Goal: Transaction & Acquisition: Purchase product/service

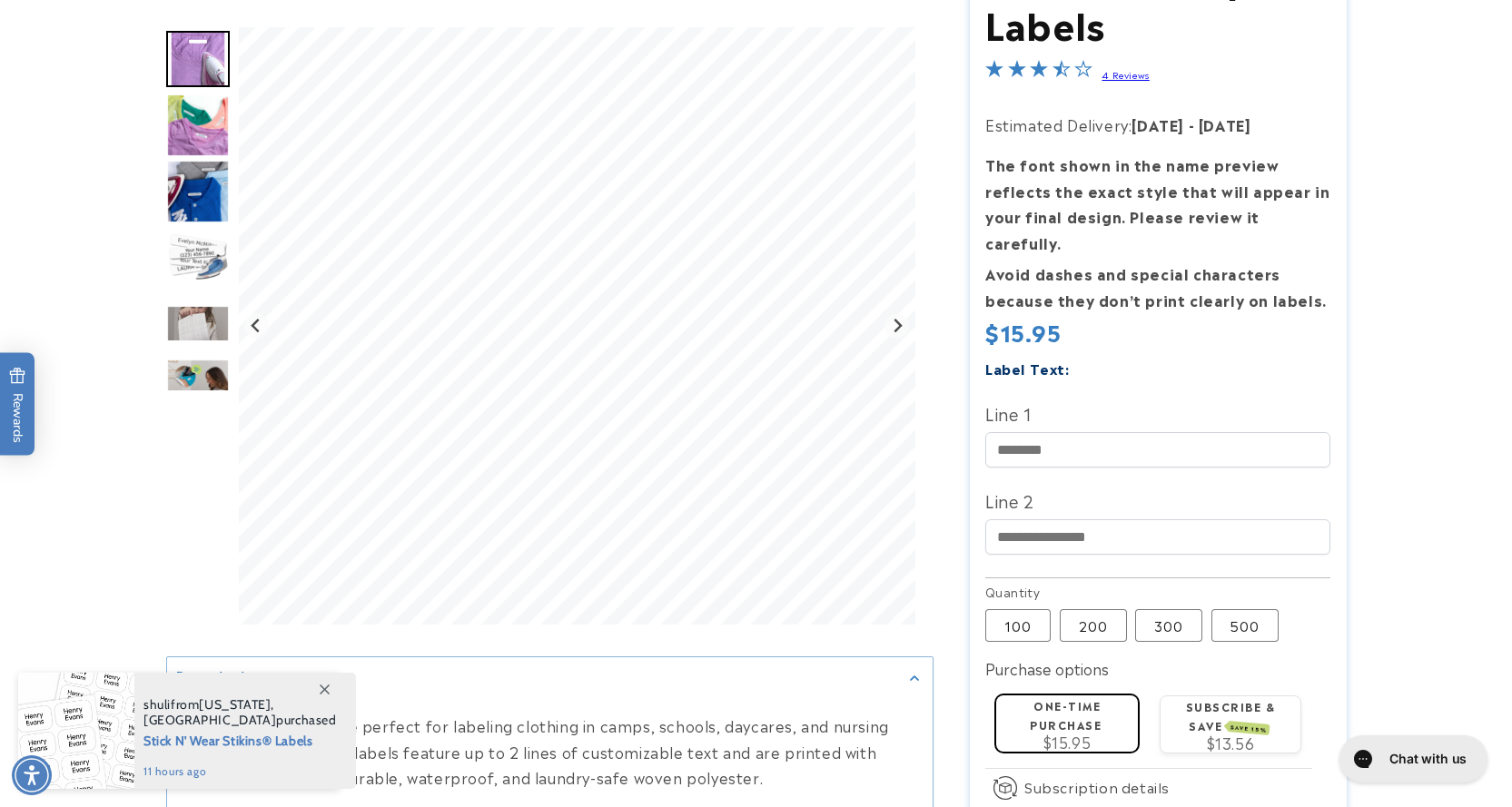
scroll to position [364, 0]
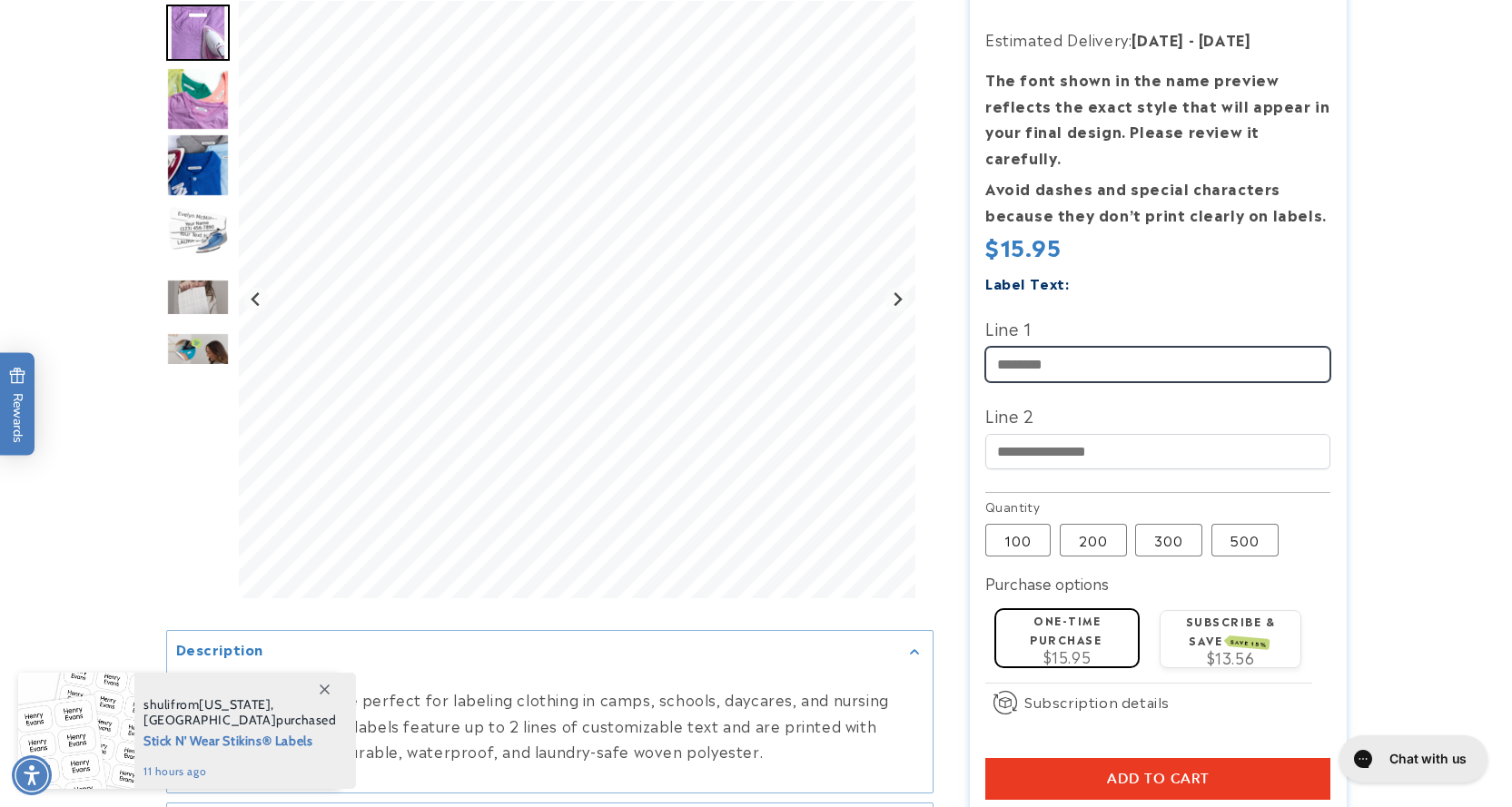
click at [1101, 347] on input "Line 1" at bounding box center [1158, 365] width 345 height 35
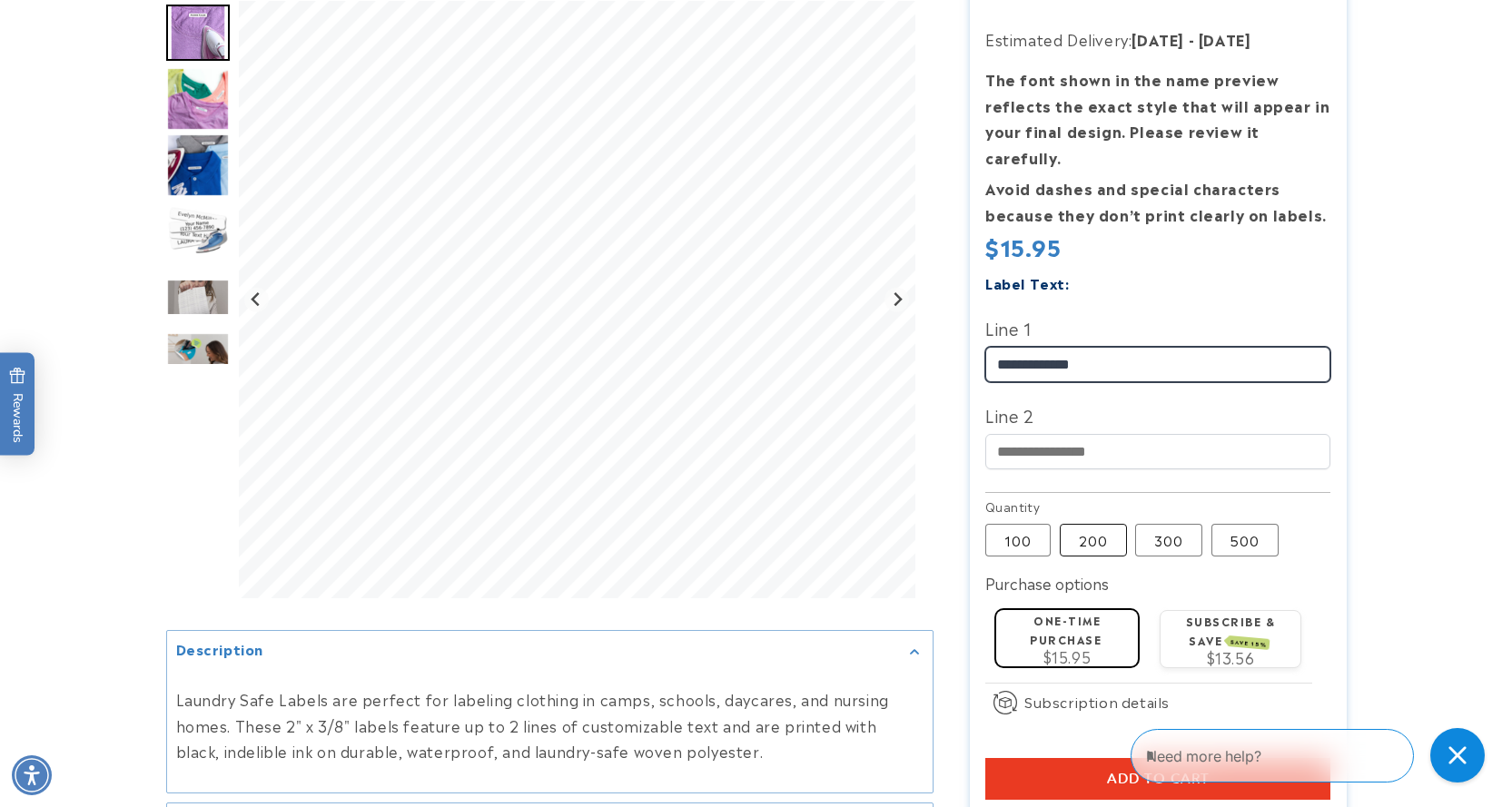
type input "**********"
click at [1096, 523] on label "200 Variant sold out or unavailable" at bounding box center [1093, 540] width 67 height 33
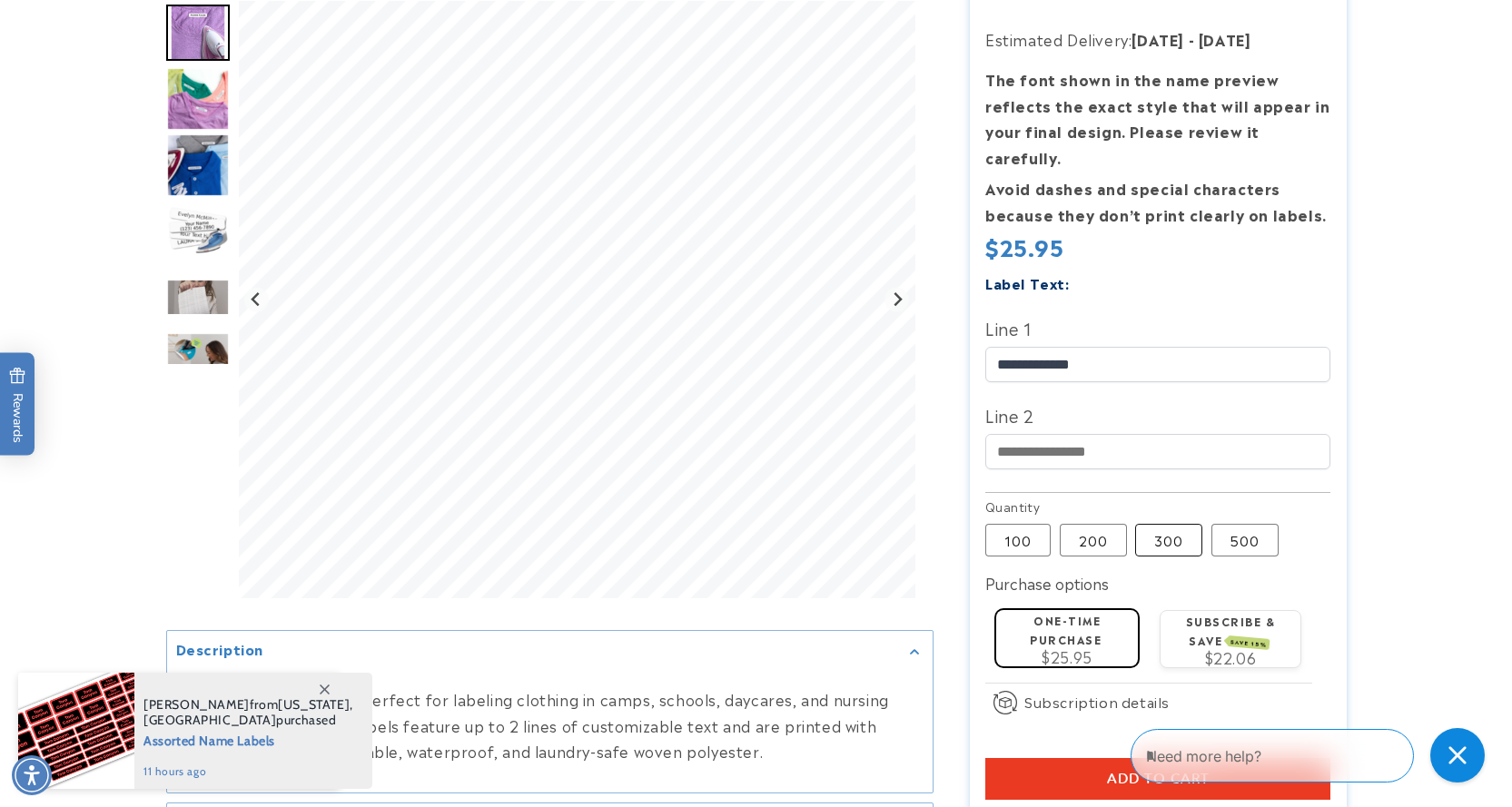
click at [1163, 523] on label "300 Variant sold out or unavailable" at bounding box center [1168, 540] width 67 height 33
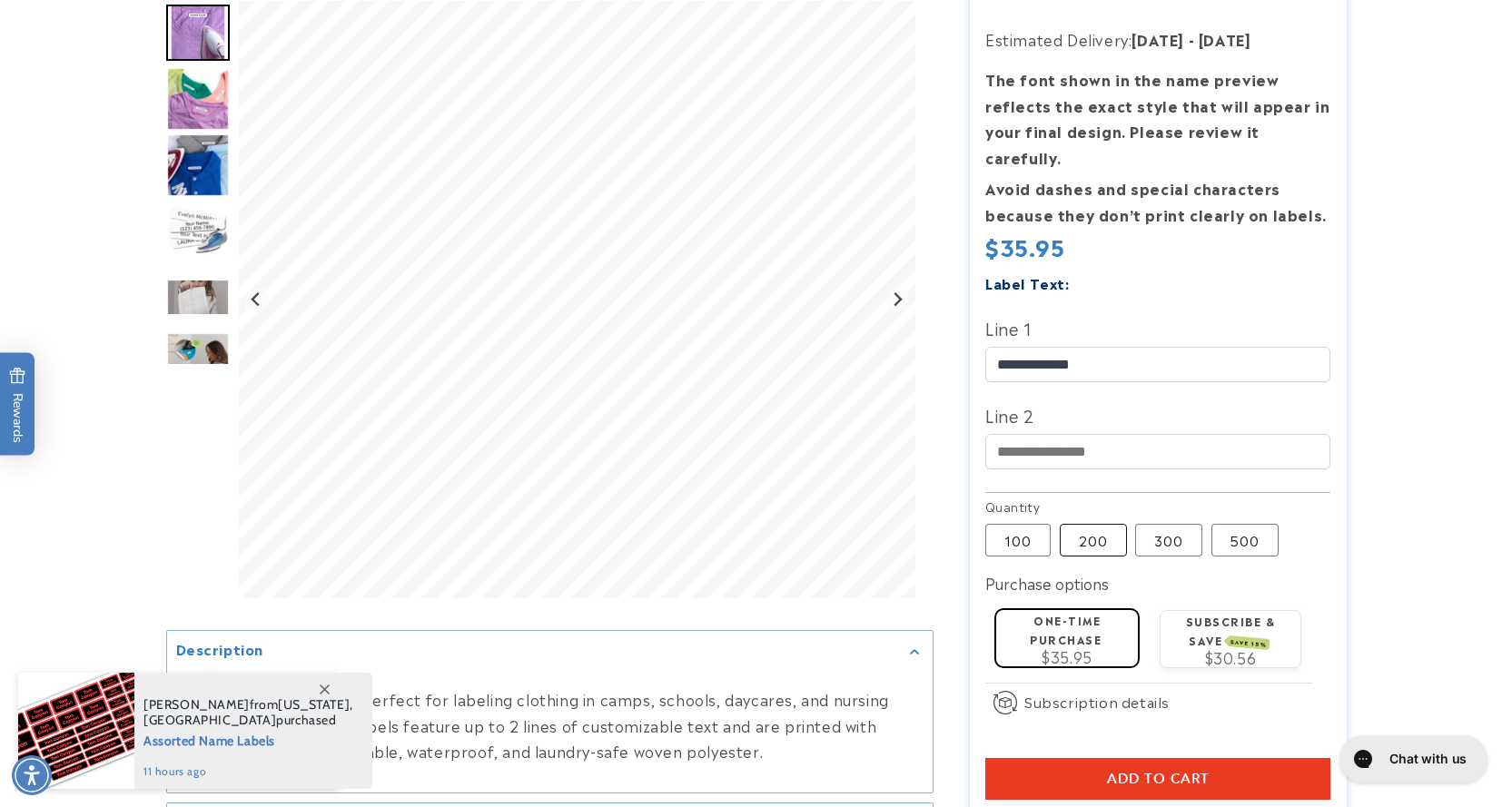
click at [1074, 523] on label "200 Variant sold out or unavailable" at bounding box center [1093, 540] width 67 height 33
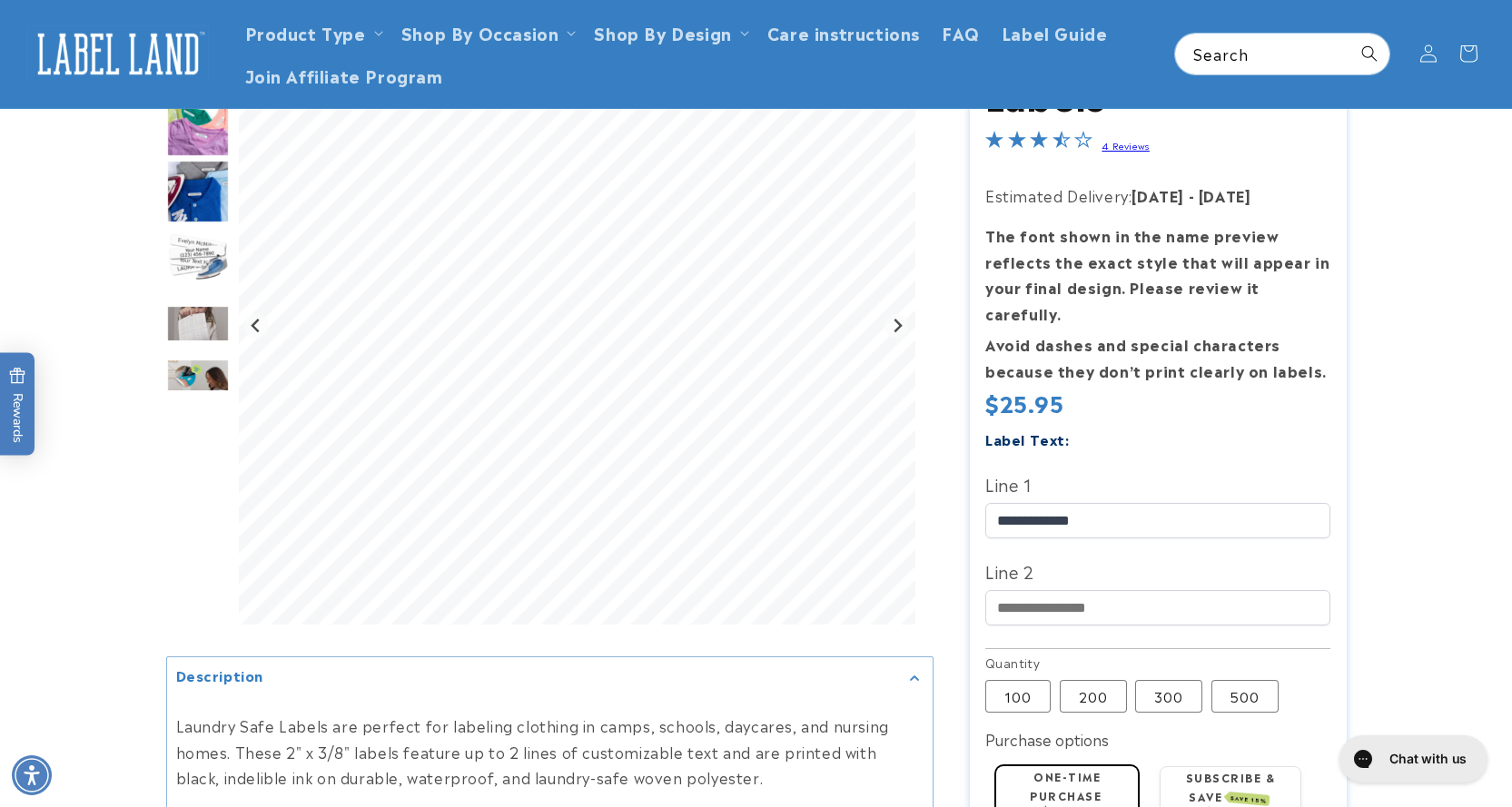
scroll to position [91, 0]
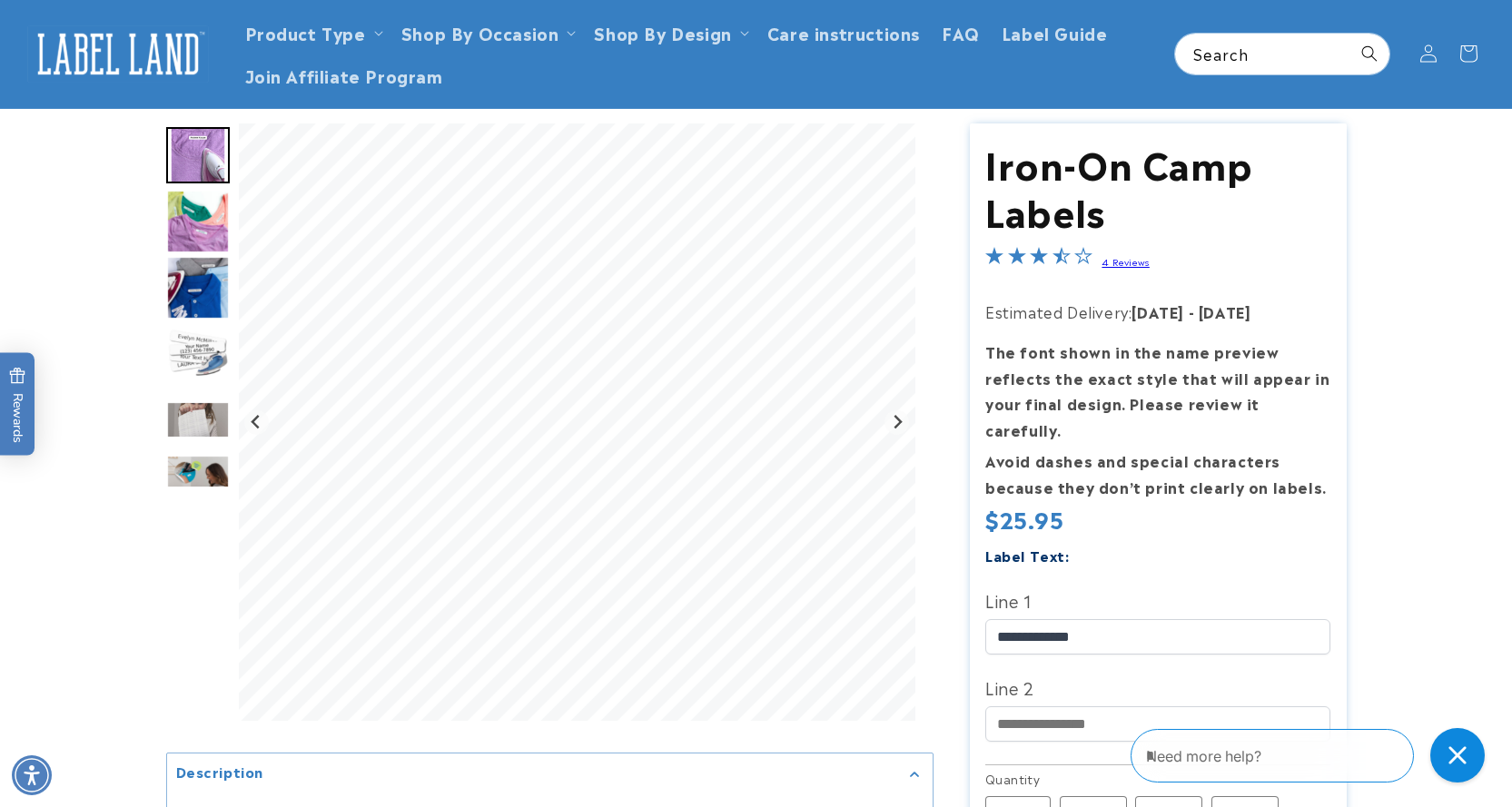
click at [1121, 262] on link "4 Reviews" at bounding box center [1125, 261] width 47 height 13
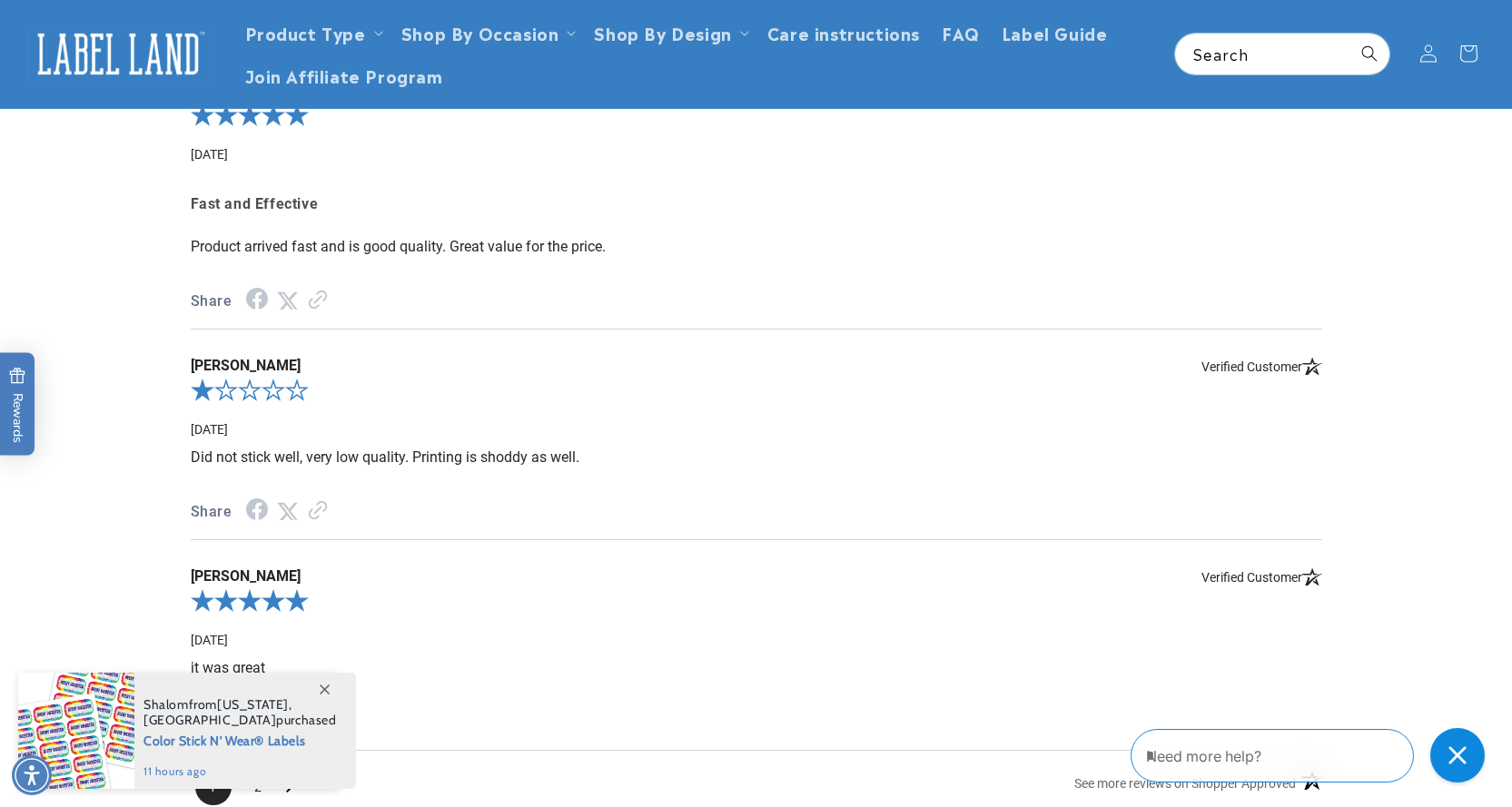
scroll to position [1787, 0]
